Goal: Find specific page/section

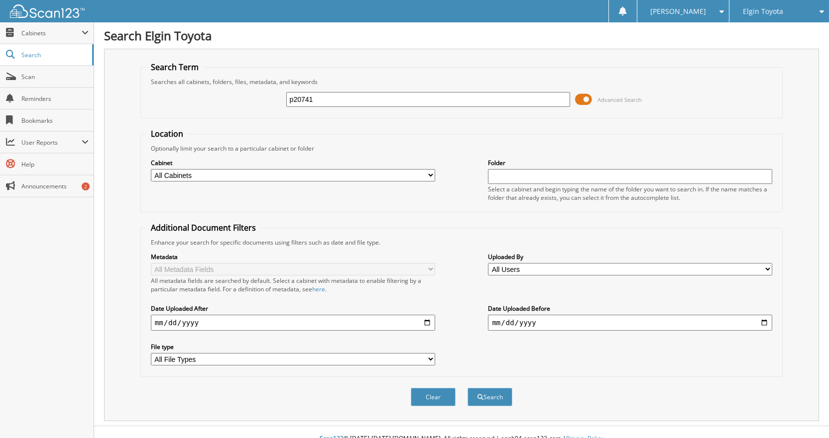
type input "p20741"
click at [467, 388] on button "Search" at bounding box center [489, 397] width 45 height 18
click at [361, 100] on input "p20741" at bounding box center [428, 99] width 284 height 15
type input "p20740"
click at [467, 388] on button "Search" at bounding box center [489, 397] width 45 height 18
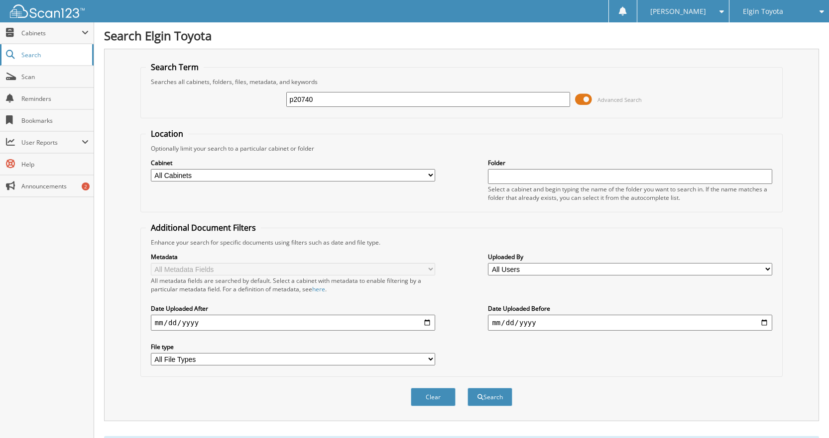
click at [30, 56] on span "Search" at bounding box center [54, 55] width 66 height 8
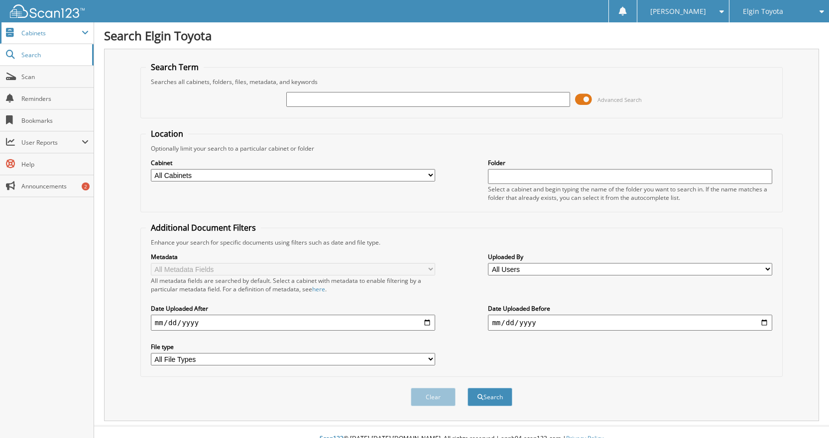
click at [35, 35] on span "Cabinets" at bounding box center [51, 33] width 60 height 8
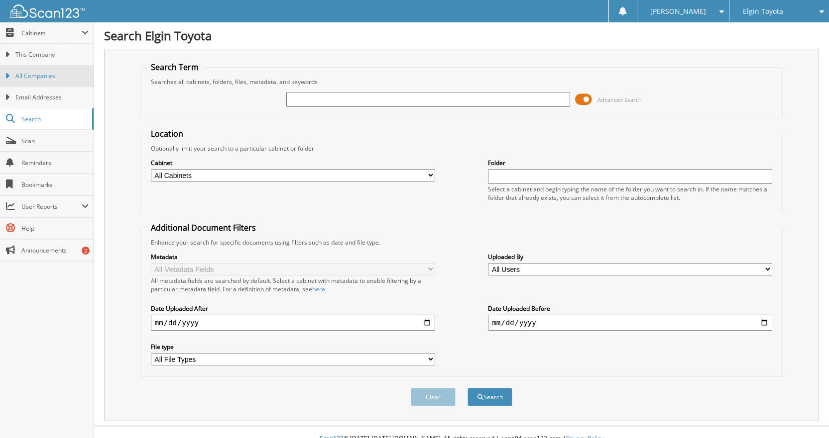
click at [38, 79] on span "All Companies" at bounding box center [51, 76] width 73 height 9
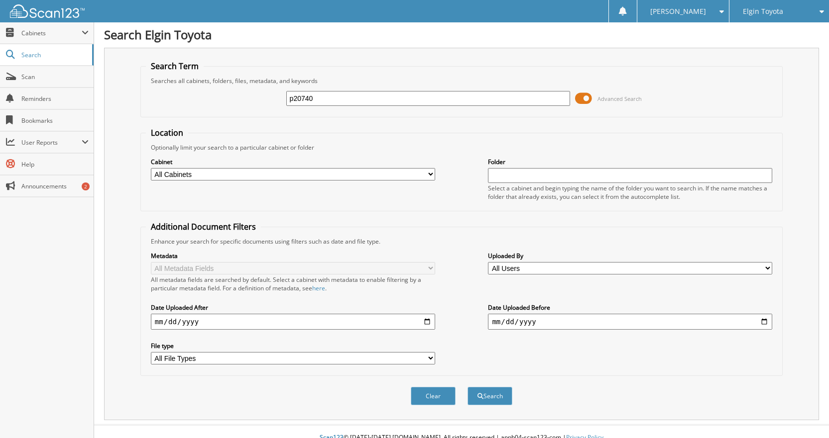
scroll to position [13, 0]
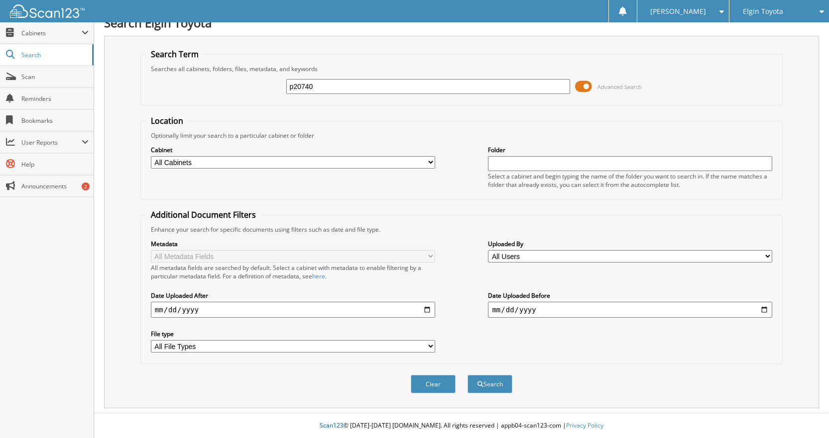
type input "p20740"
click at [587, 84] on span at bounding box center [583, 86] width 17 height 15
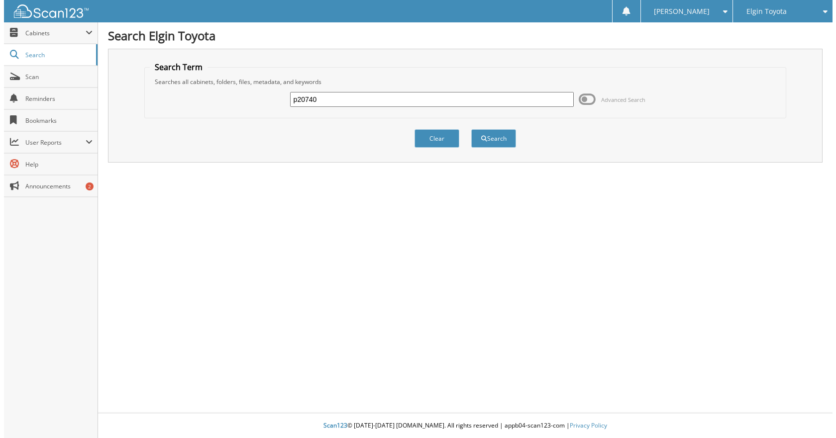
scroll to position [0, 0]
click at [497, 101] on input "p20740" at bounding box center [431, 99] width 287 height 15
click at [471, 129] on button "Search" at bounding box center [493, 138] width 45 height 18
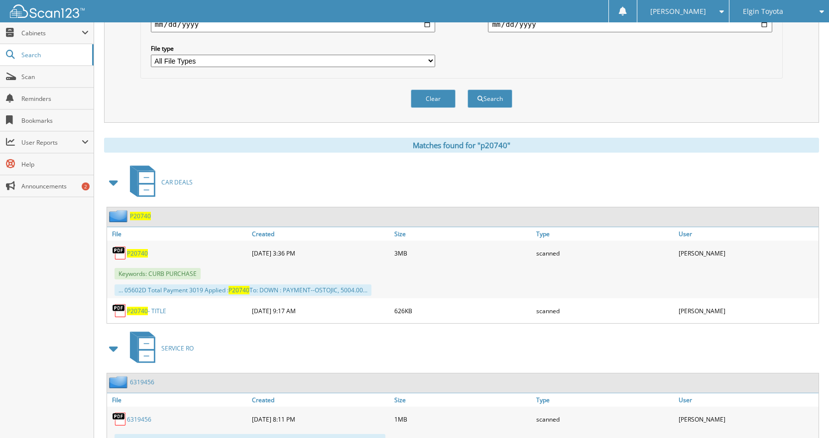
scroll to position [345, 0]
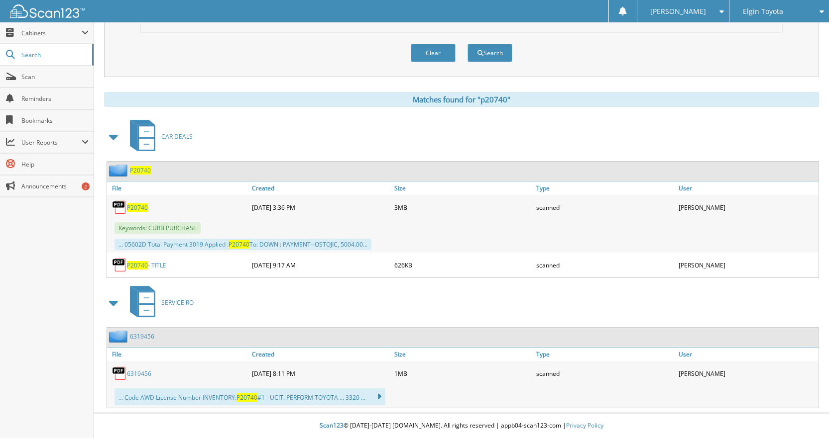
click at [135, 205] on span "P20740" at bounding box center [137, 208] width 21 height 8
click at [112, 303] on span at bounding box center [114, 303] width 14 height 18
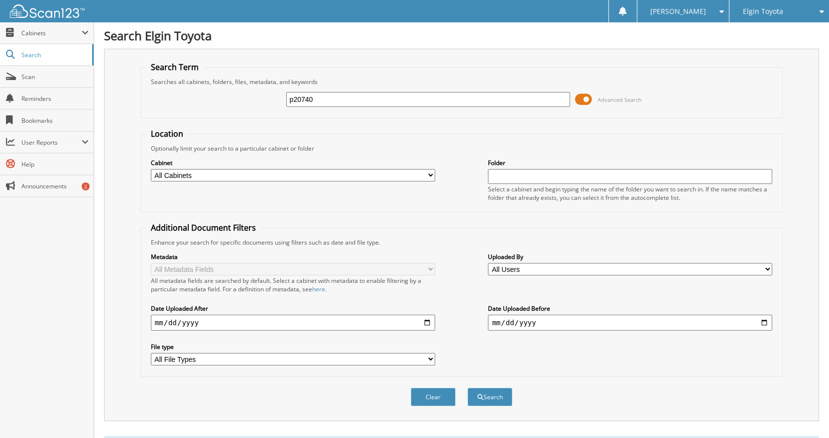
scroll to position [259, 0]
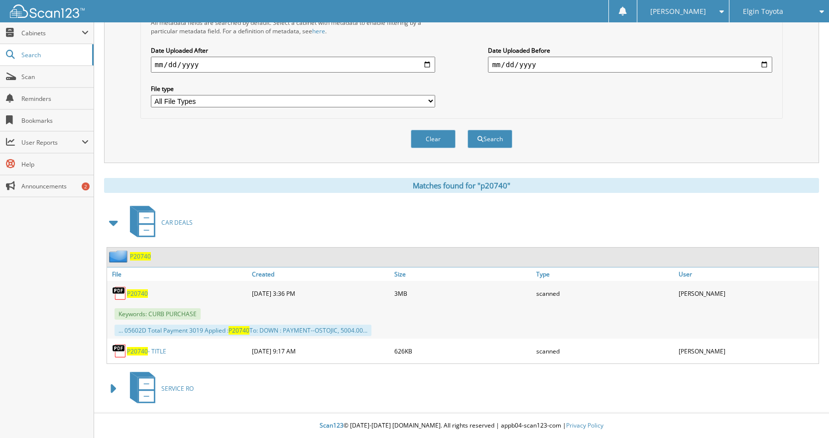
click at [462, 136] on div "Clear Search" at bounding box center [461, 139] width 642 height 40
